Goal: Task Accomplishment & Management: Use online tool/utility

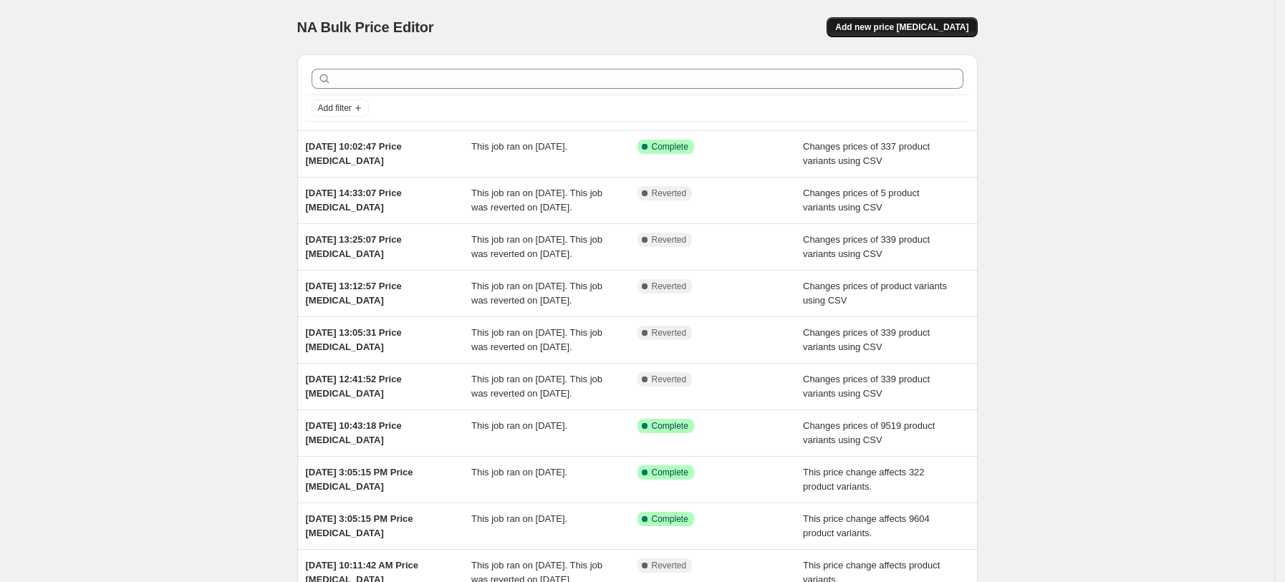
click at [889, 36] on button "Add new price [MEDICAL_DATA]" at bounding box center [902, 27] width 150 height 20
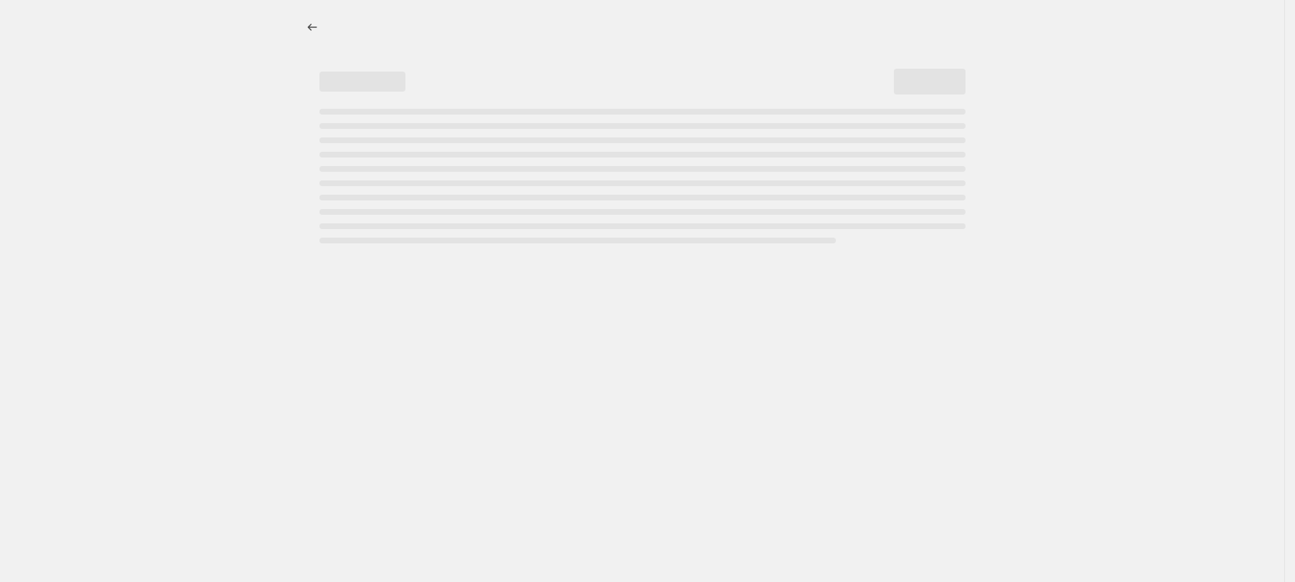
select select "percentage"
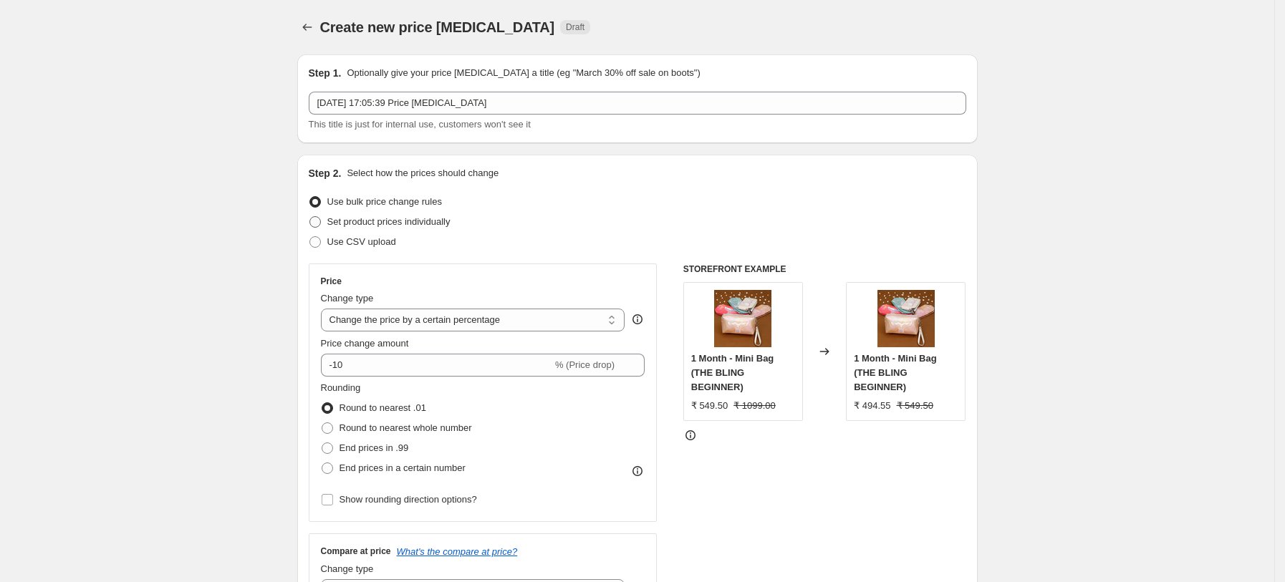
drag, startPoint x: 370, startPoint y: 246, endPoint x: 395, endPoint y: 230, distance: 29.6
click at [371, 244] on span "Use CSV upload" at bounding box center [361, 241] width 69 height 11
click at [310, 237] on input "Use CSV upload" at bounding box center [309, 236] width 1 height 1
radio input "true"
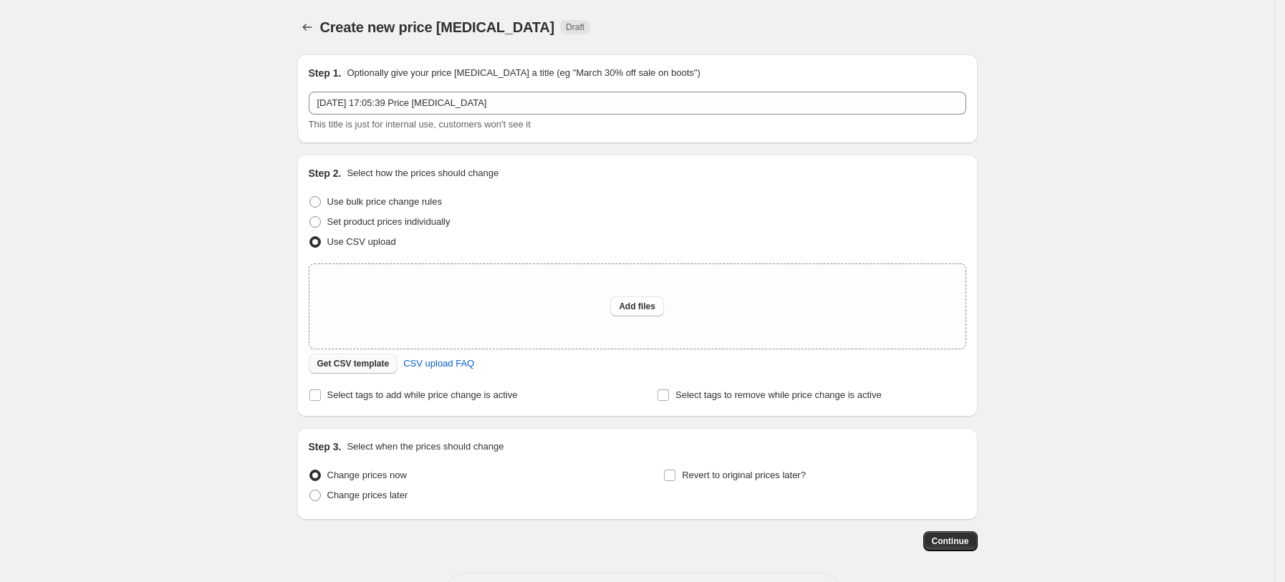
click at [377, 368] on span "Get CSV template" at bounding box center [353, 363] width 72 height 11
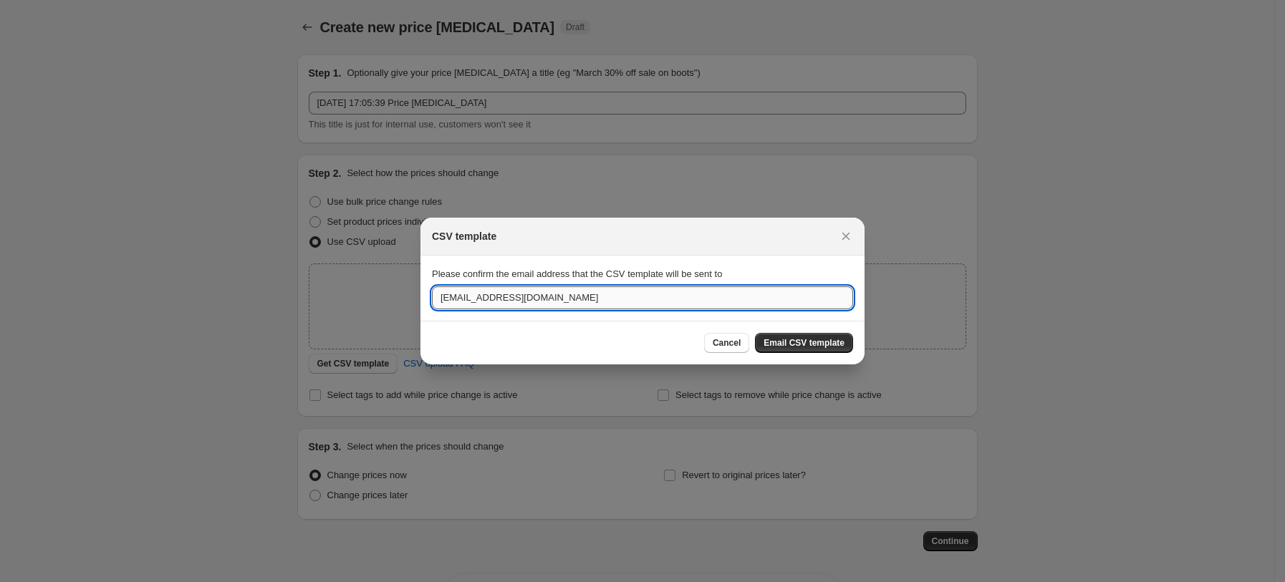
click at [620, 294] on input "[EMAIL_ADDRESS][DOMAIN_NAME]" at bounding box center [642, 298] width 421 height 23
paste input "pratik."
type input "pratik.blingbag@gmail.com"
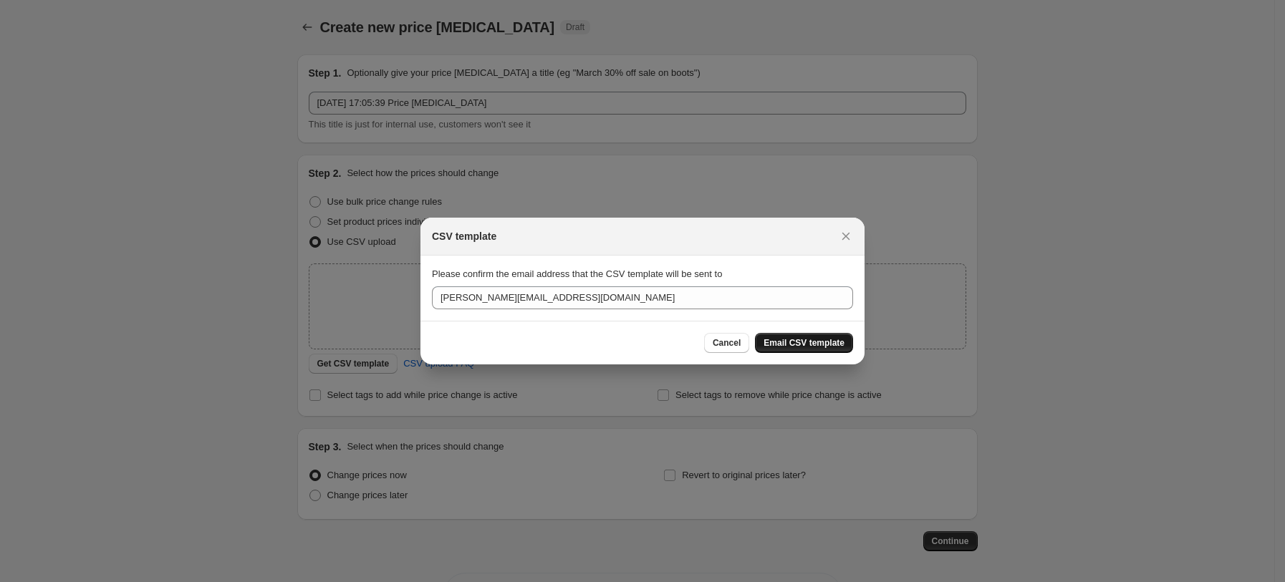
click at [783, 342] on span "Email CSV template" at bounding box center [804, 342] width 81 height 11
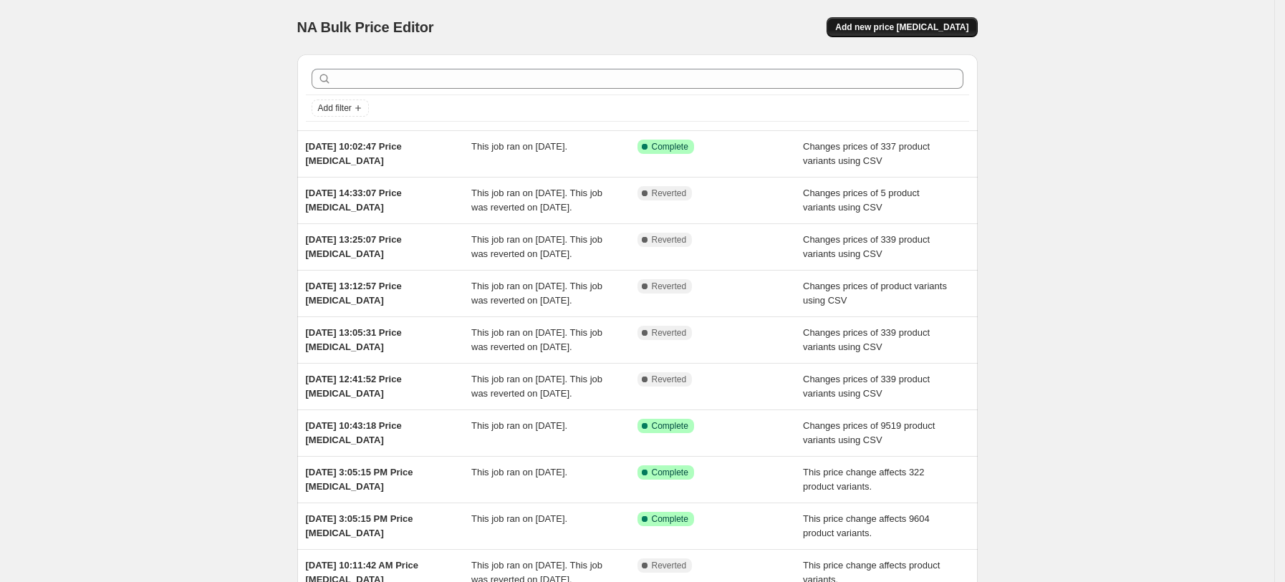
click at [917, 22] on span "Add new price [MEDICAL_DATA]" at bounding box center [901, 26] width 133 height 11
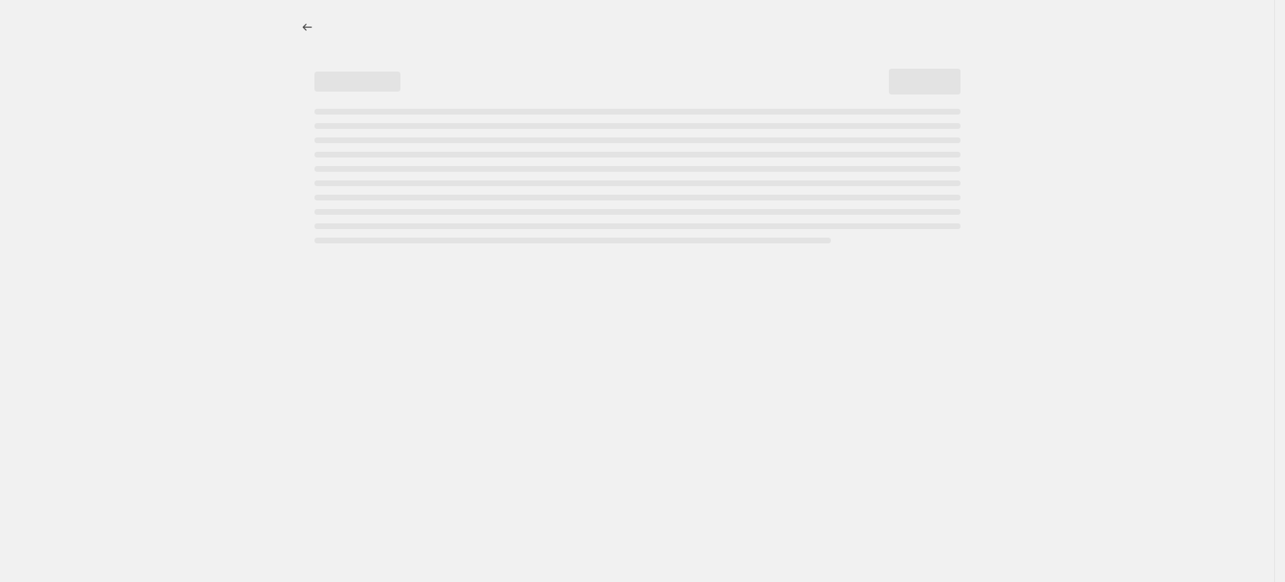
select select "percentage"
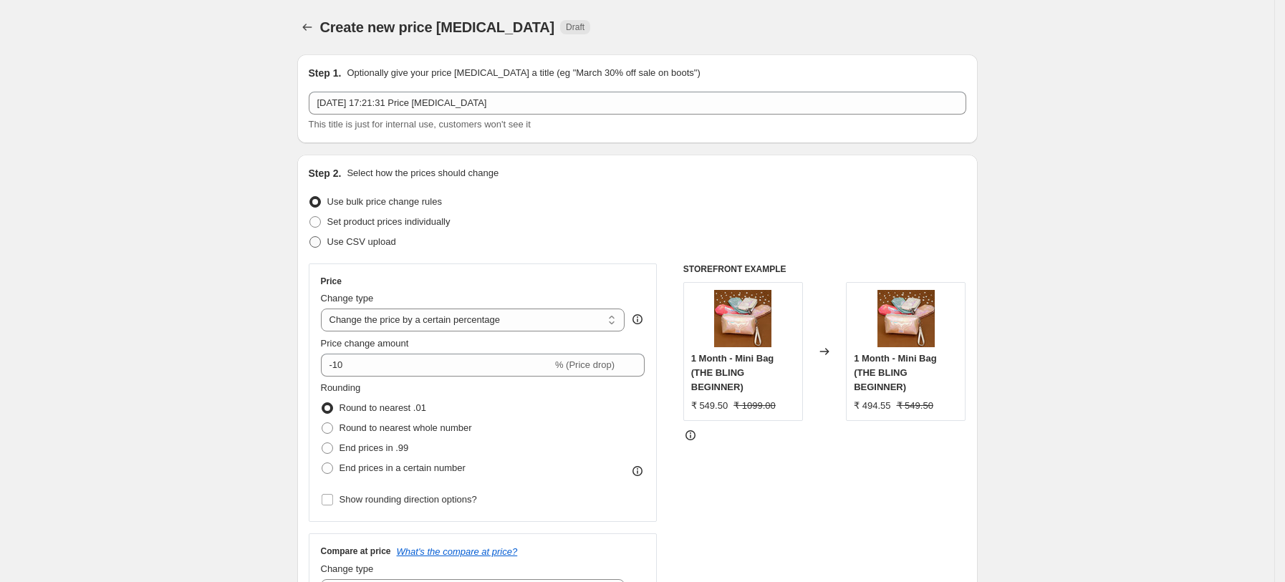
click at [380, 244] on span "Use CSV upload" at bounding box center [361, 241] width 69 height 11
click at [310, 237] on input "Use CSV upload" at bounding box center [309, 236] width 1 height 1
radio input "true"
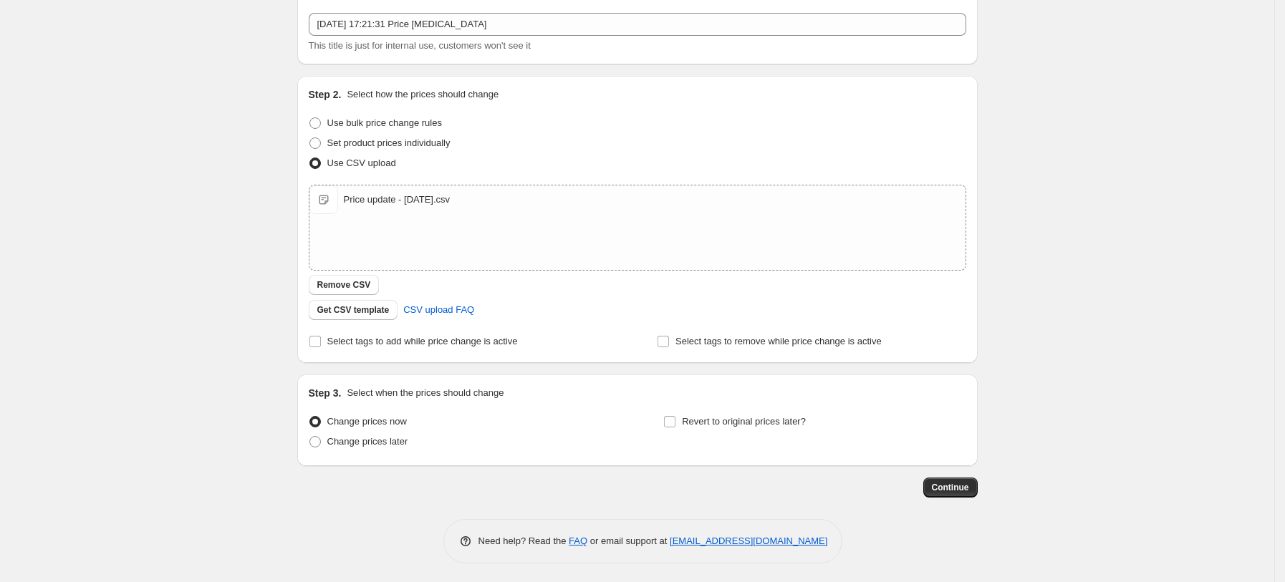
scroll to position [82, 0]
click at [408, 440] on span "Change prices later" at bounding box center [367, 438] width 81 height 11
click at [310, 434] on input "Change prices later" at bounding box center [309, 433] width 1 height 1
radio input "true"
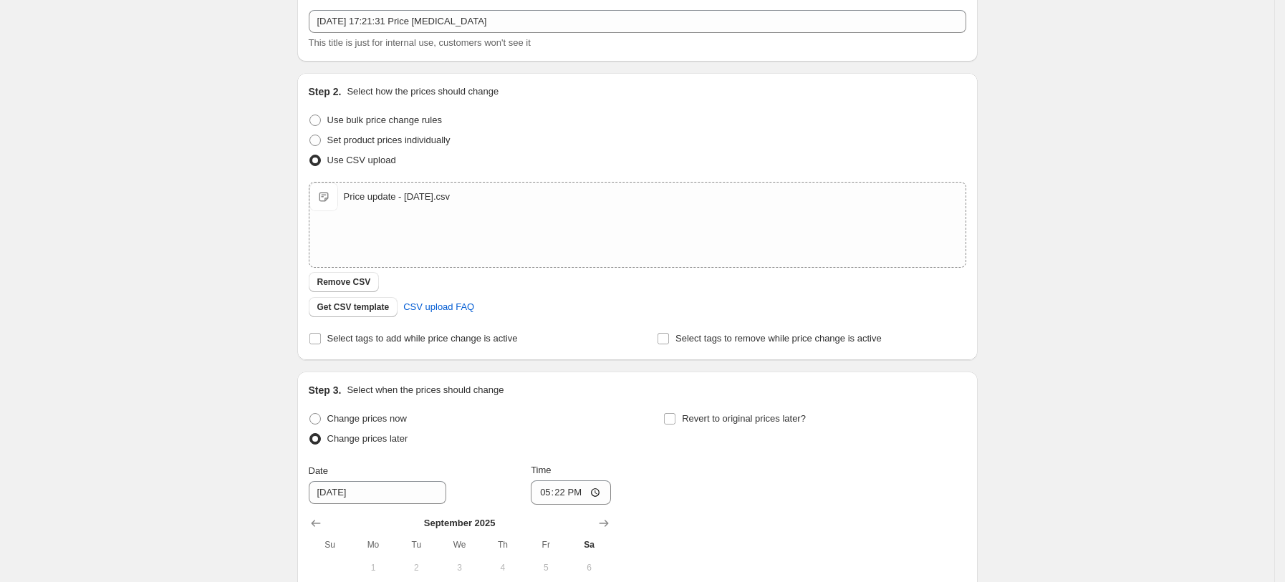
scroll to position [272, 0]
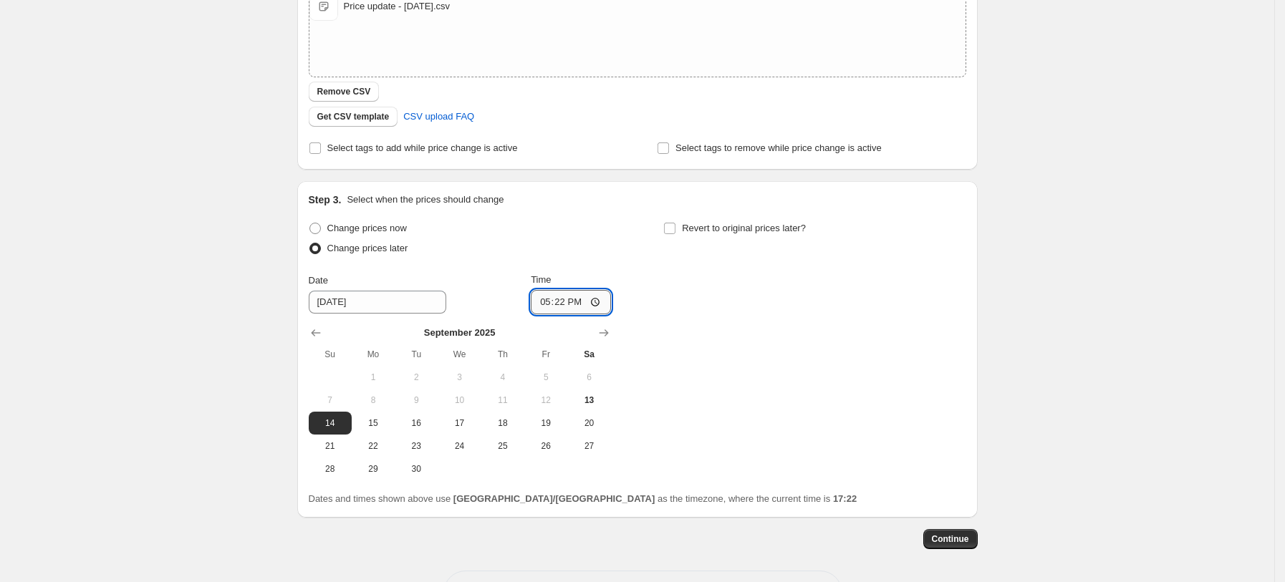
click at [559, 302] on input "17:22" at bounding box center [571, 302] width 80 height 24
type input "00:30"
click at [716, 229] on span "Revert to original prices later?" at bounding box center [744, 228] width 124 height 11
click at [676, 229] on input "Revert to original prices later?" at bounding box center [669, 228] width 11 height 11
checkbox input "true"
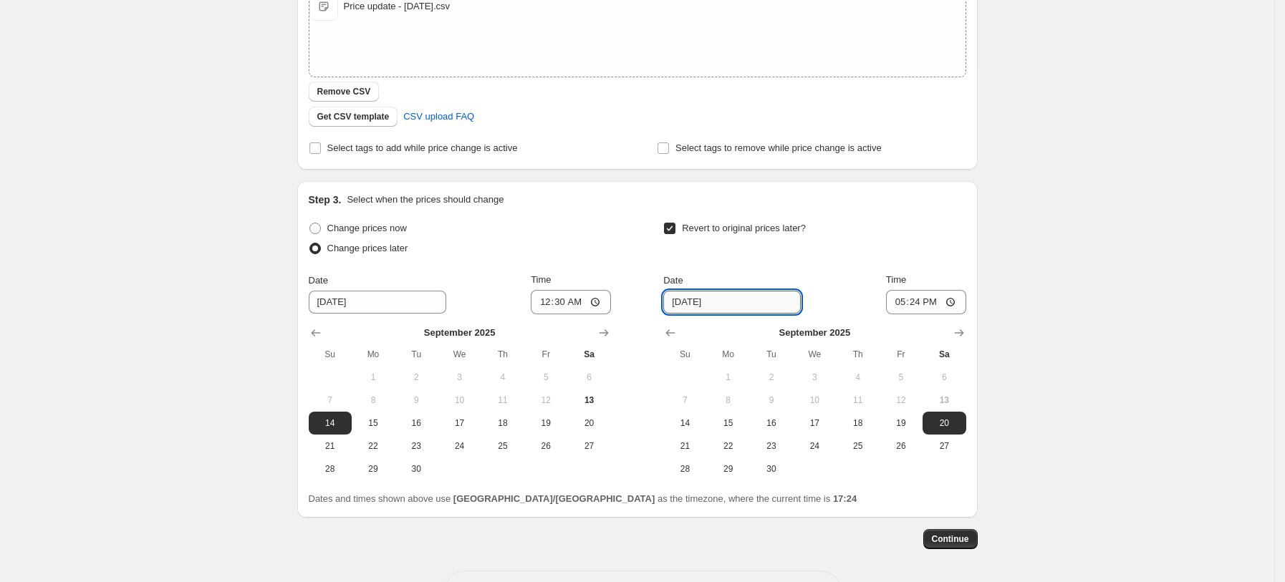
click at [694, 301] on input "[DATE]" at bounding box center [732, 302] width 138 height 23
click at [729, 450] on span "22" at bounding box center [729, 446] width 32 height 11
click at [692, 307] on input "[DATE]" at bounding box center [732, 302] width 138 height 23
type input "[DATE]"
click at [925, 306] on input "17:24" at bounding box center [926, 302] width 80 height 24
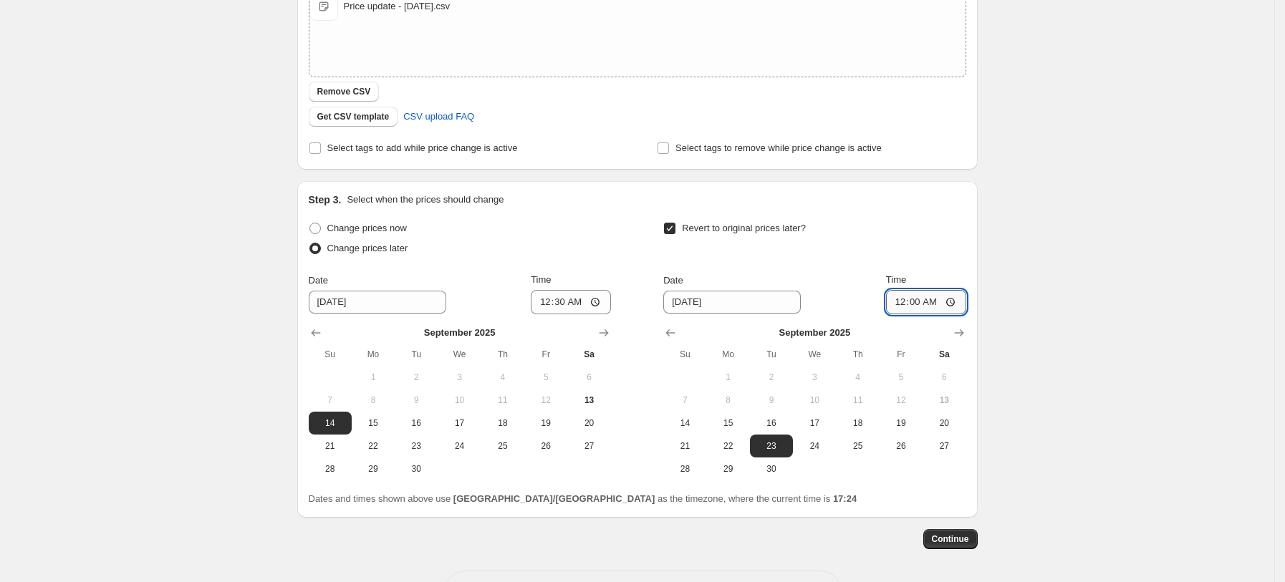
type input "00:05"
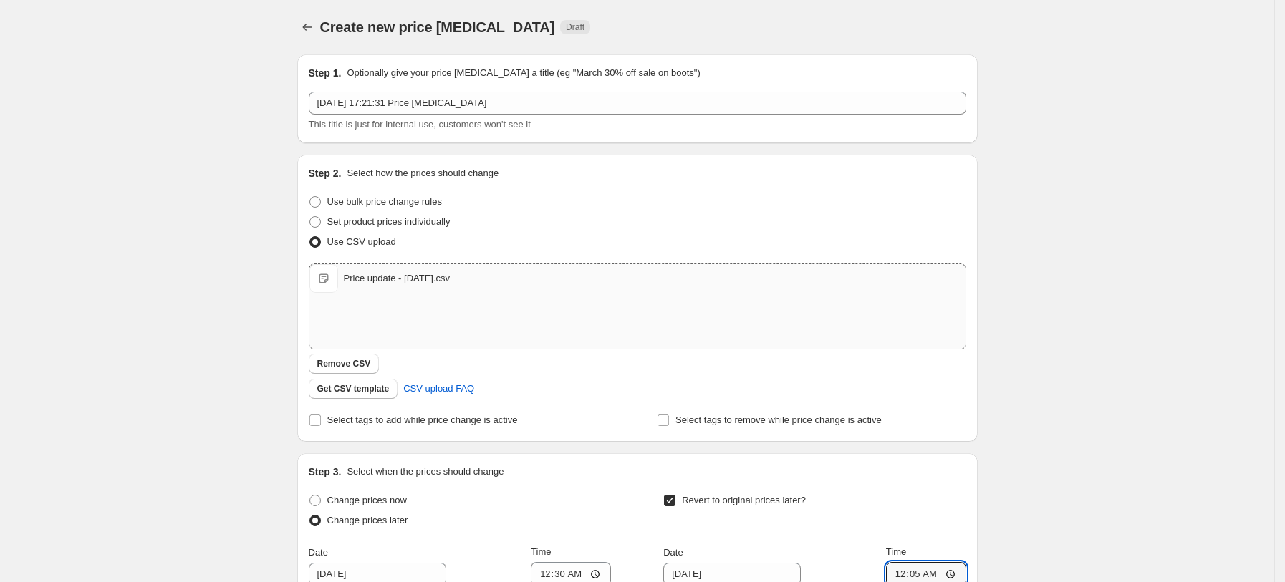
scroll to position [326, 0]
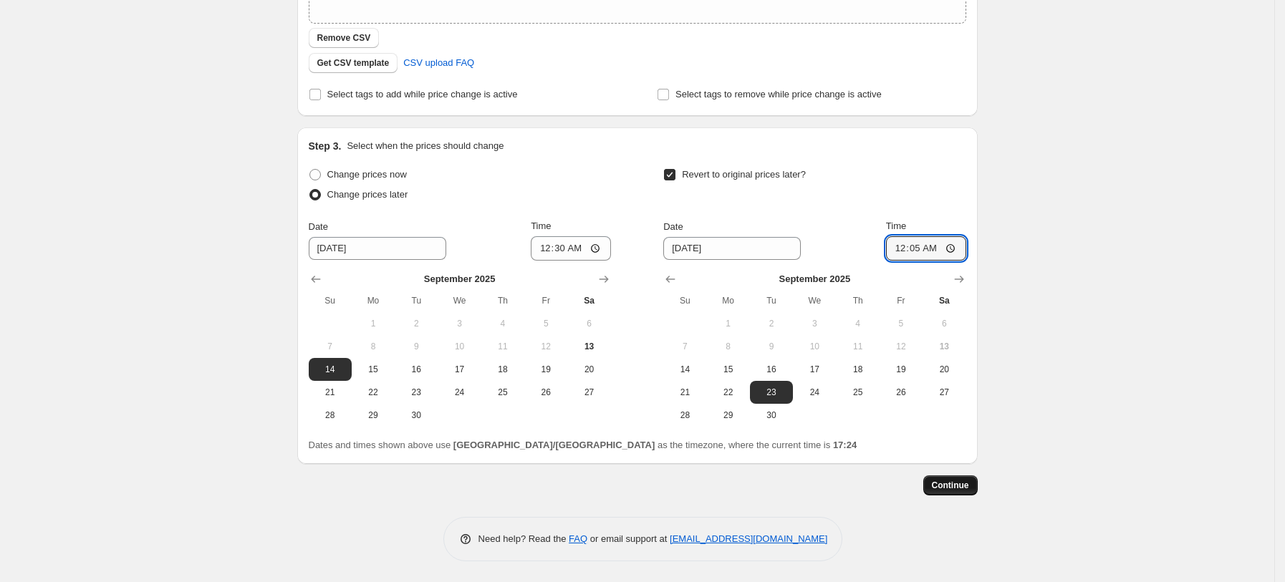
click at [956, 491] on span "Continue" at bounding box center [950, 485] width 37 height 11
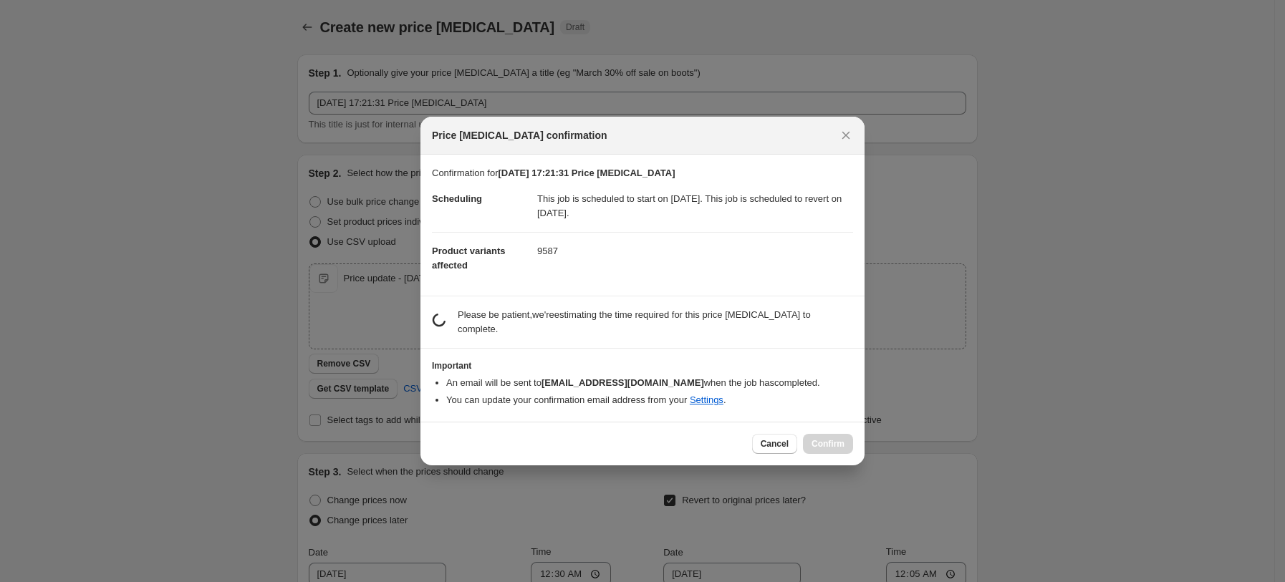
scroll to position [0, 0]
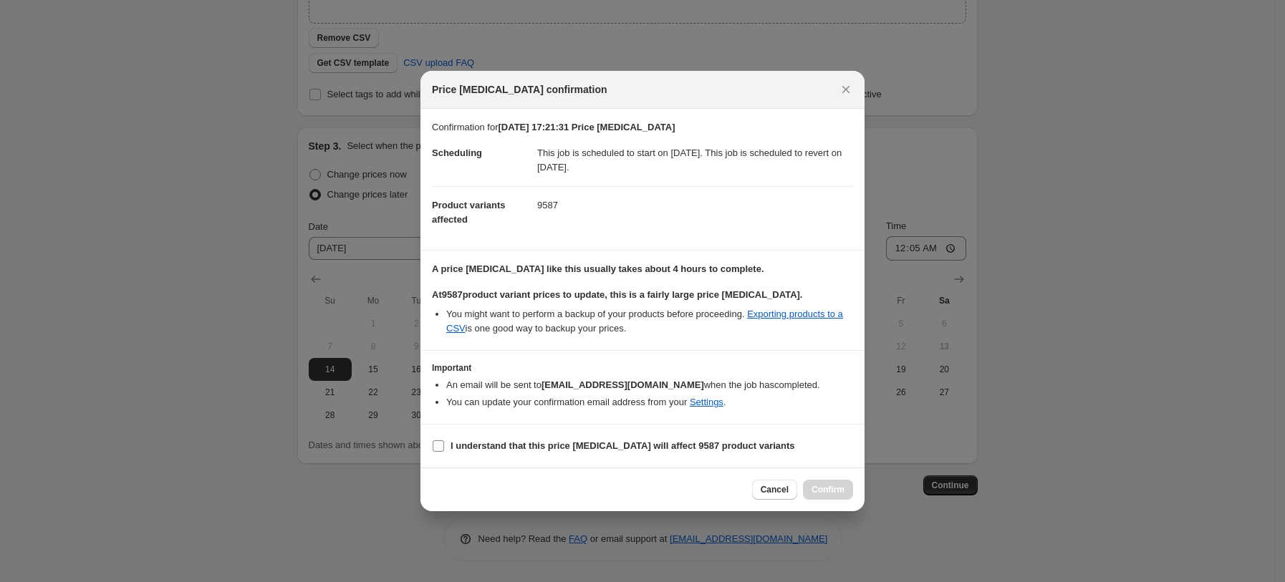
click at [485, 437] on label "I understand that this price change job will affect 9587 product variants" at bounding box center [613, 446] width 363 height 20
click at [444, 441] on input "I understand that this price change job will affect 9587 product variants" at bounding box center [438, 446] width 11 height 11
checkbox input "true"
click at [835, 489] on span "Confirm" at bounding box center [828, 489] width 33 height 11
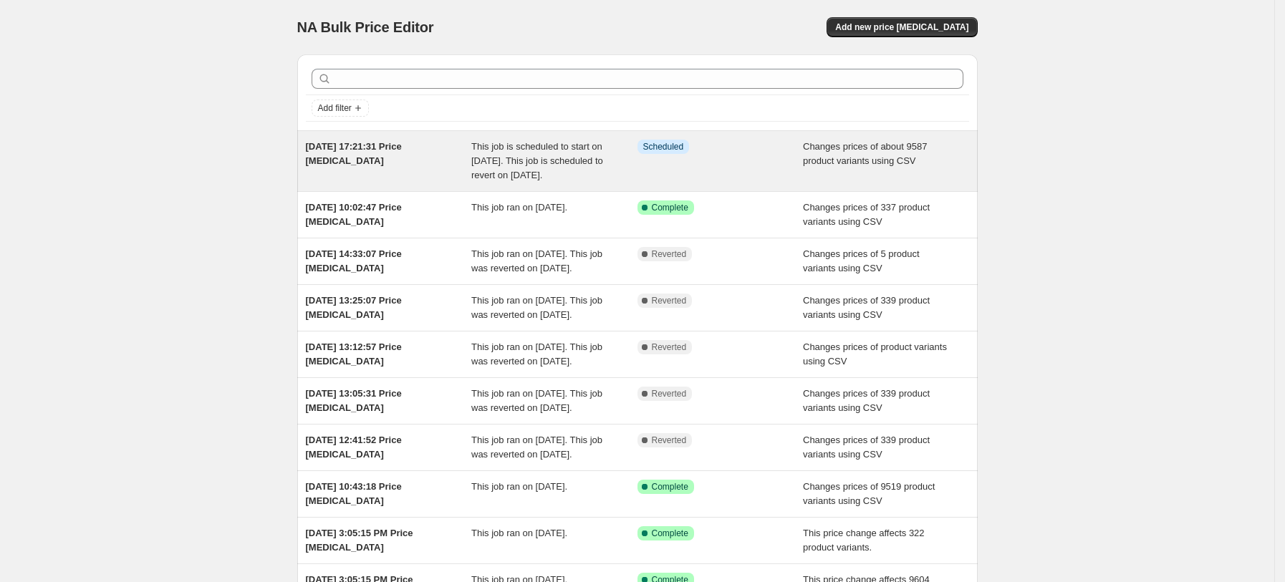
click at [397, 162] on div "13 Sept 2025, 17:21:31 Price change job" at bounding box center [389, 161] width 166 height 43
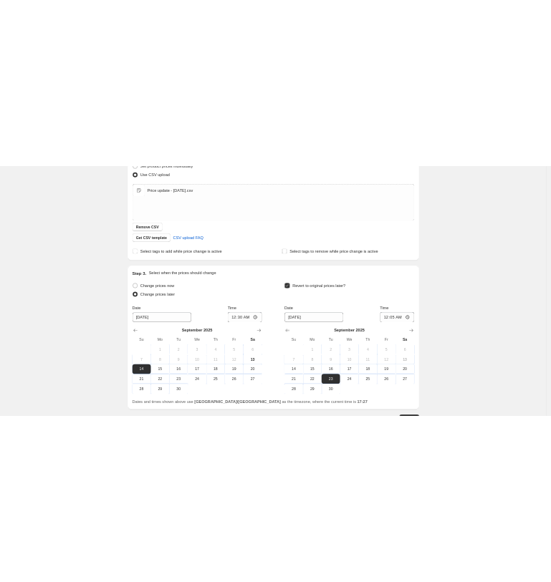
scroll to position [414, 0]
